Goal: Submit feedback/report problem

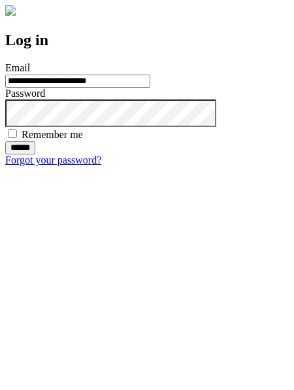
type input "**********"
click at [35, 154] on input "******" at bounding box center [20, 147] width 30 height 13
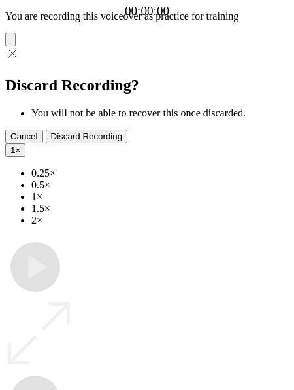
type input "**********"
